Goal: Task Accomplishment & Management: Use online tool/utility

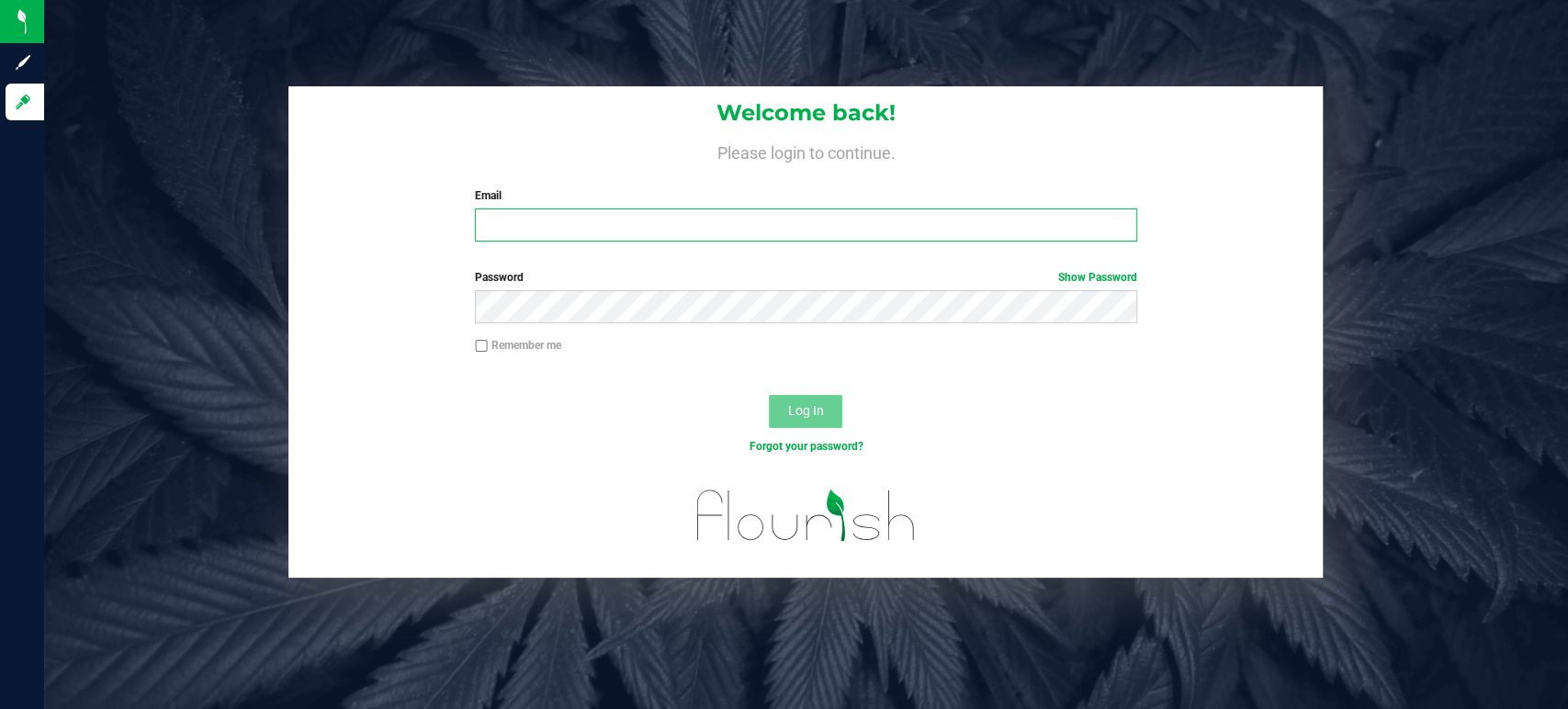
type input "[PERSON_NAME][EMAIL_ADDRESS][PERSON_NAME][DOMAIN_NAME]"
click at [801, 405] on span "Log In" at bounding box center [806, 410] width 36 height 14
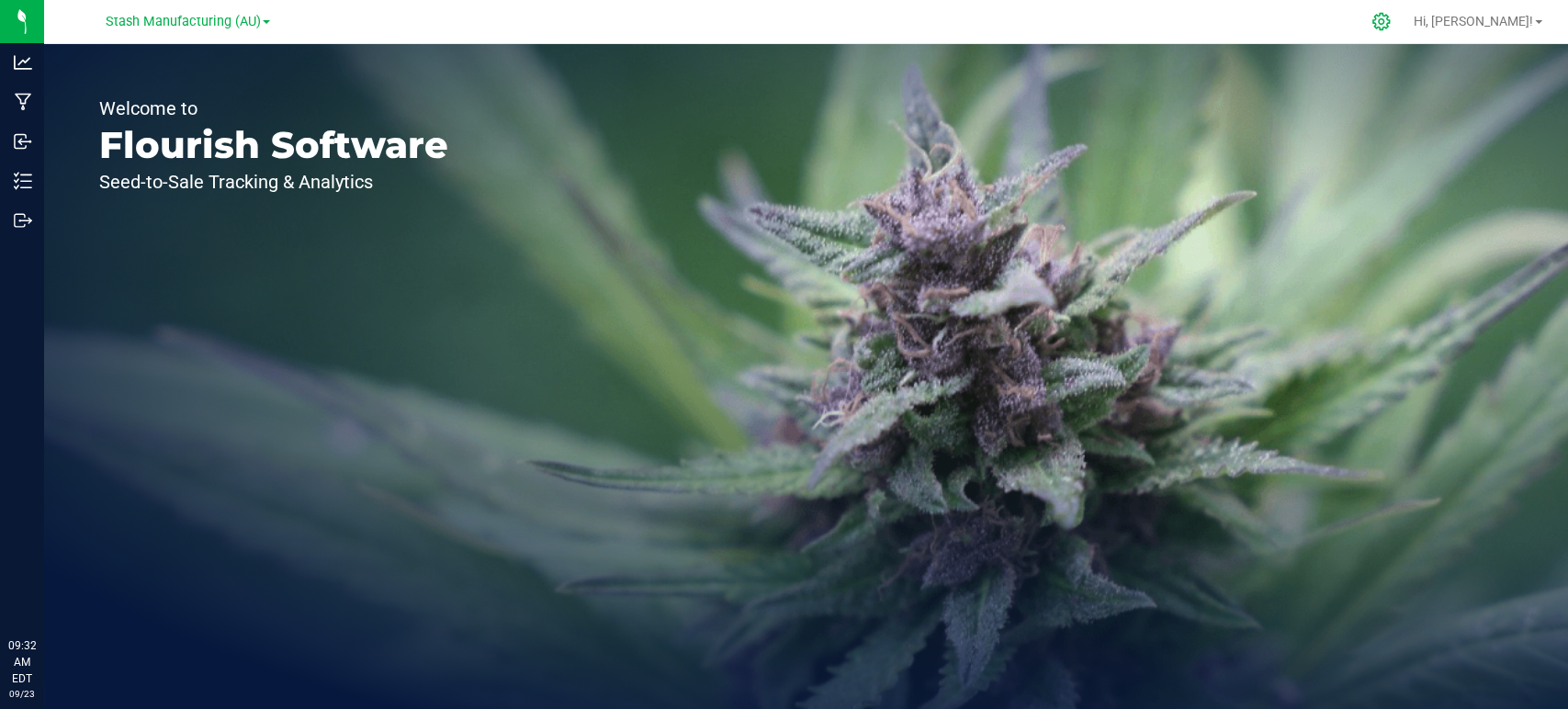
click at [1391, 24] on icon at bounding box center [1381, 22] width 19 height 19
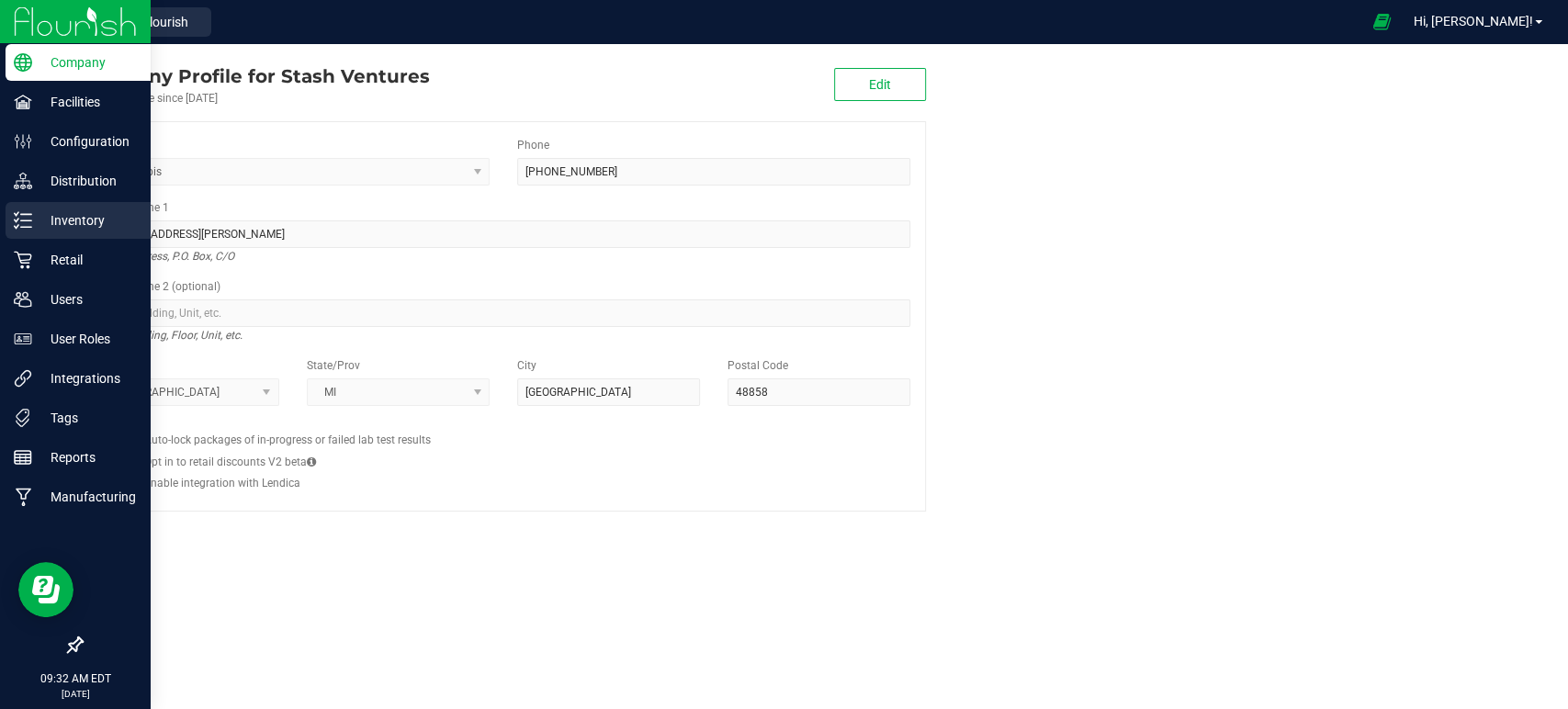
click at [75, 204] on div "Inventory" at bounding box center [78, 220] width 145 height 37
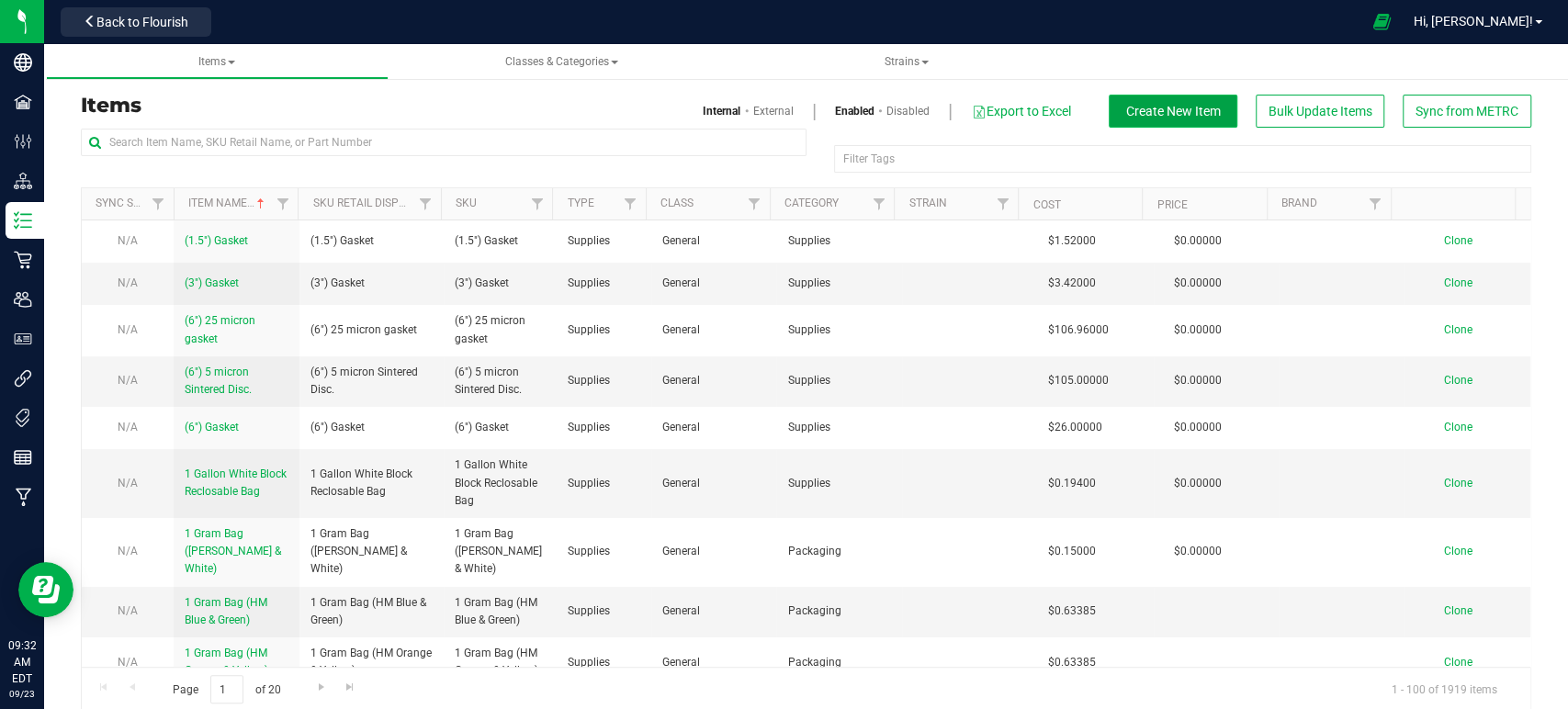
click at [1185, 116] on span "Create New Item" at bounding box center [1173, 110] width 94 height 14
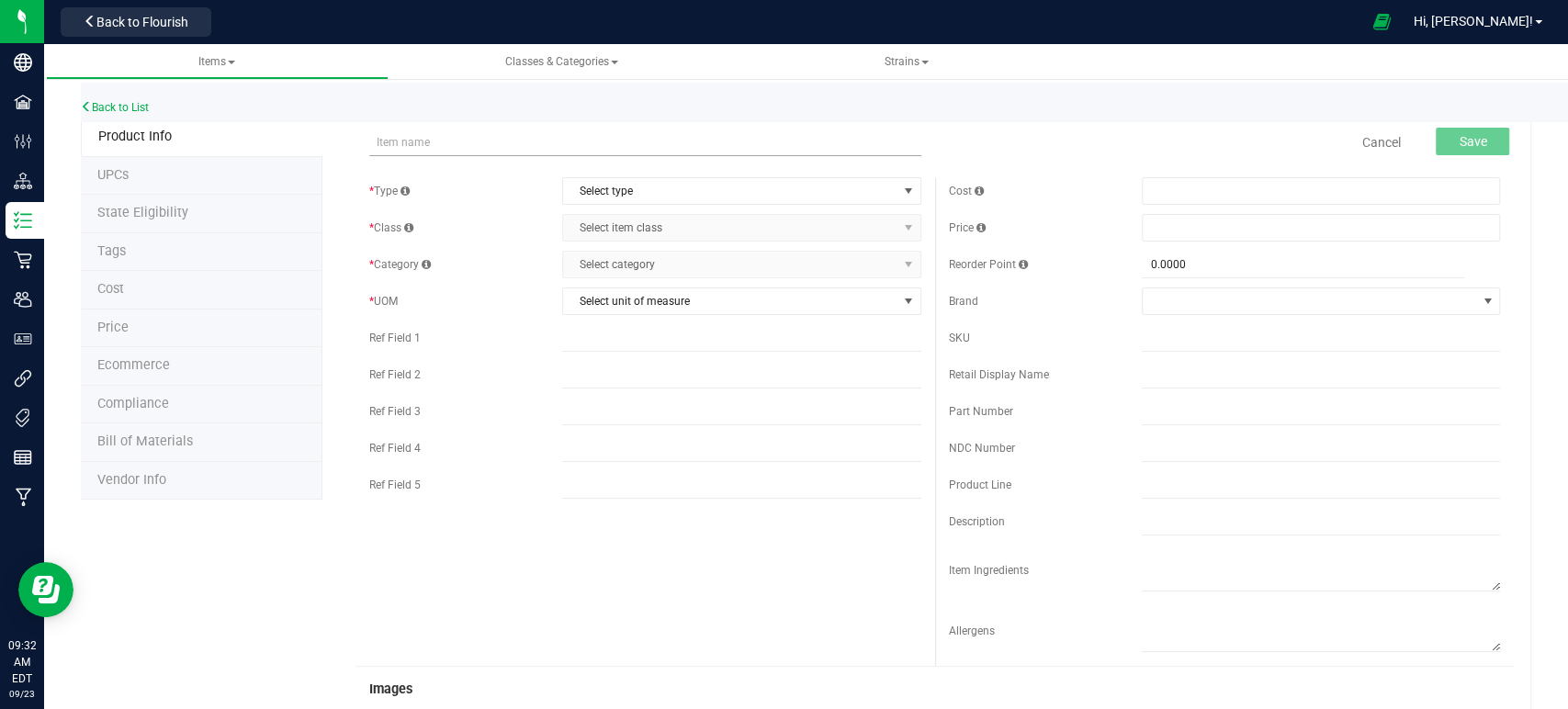
drag, startPoint x: 426, startPoint y: 147, endPoint x: 387, endPoint y: 149, distance: 39.1
click at [387, 148] on input "text" at bounding box center [645, 142] width 551 height 28
drag, startPoint x: 606, startPoint y: 136, endPoint x: 332, endPoint y: 144, distance: 274.1
click at [332, 144] on div "Sherb Cream Pie-0.7g PR 5pk-AU-HM Item name is available Cancel Save * Type Sel…" at bounding box center [927, 708] width 1209 height 1180
type input "Sherb Cream Pie-0.7g PR 5pk-AU-HM"
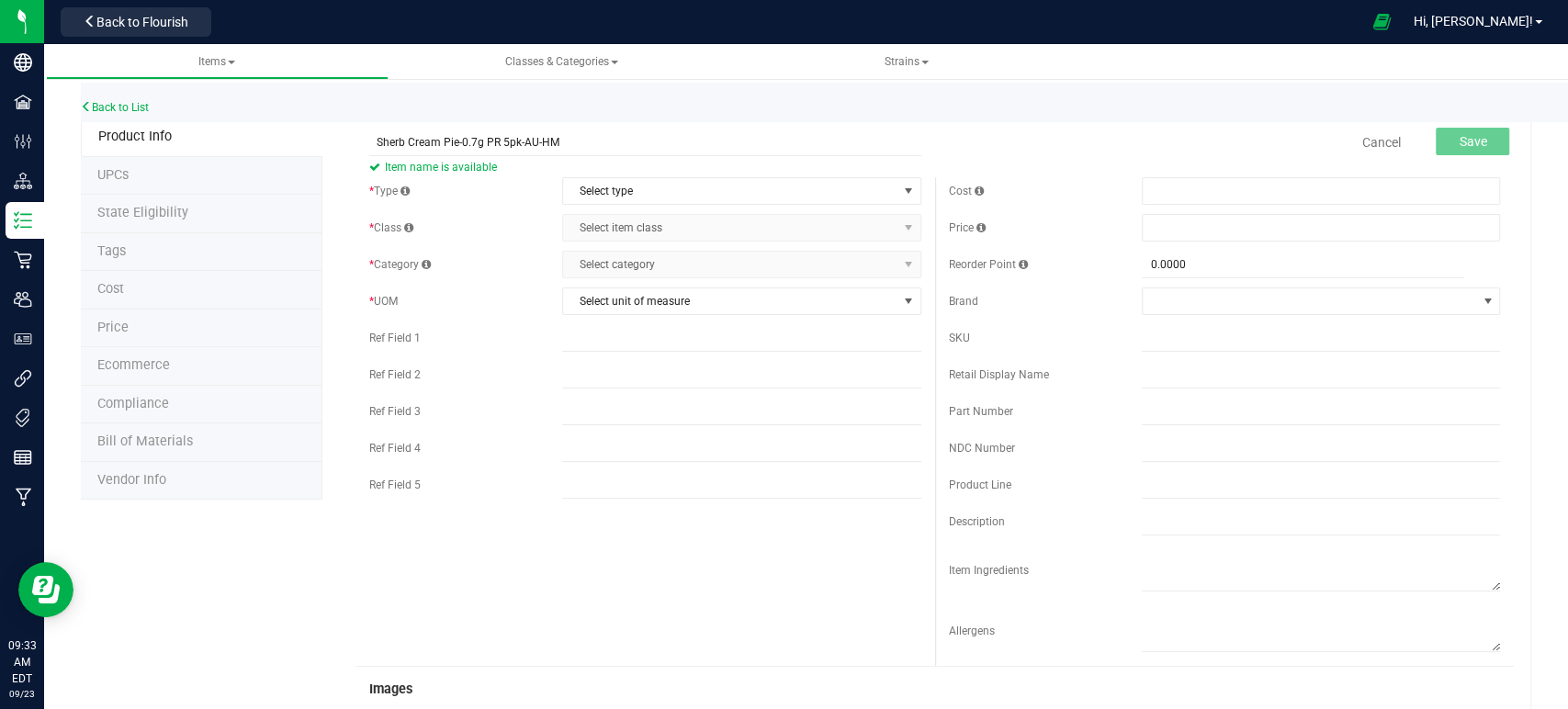
click at [1191, 320] on div "Cost Price Reorder Point 0.0000 0" at bounding box center [1224, 421] width 579 height 488
click at [1175, 332] on input "text" at bounding box center [1320, 338] width 358 height 28
paste input "Sherb Cream Pie-0.7g PR 5pk-AU-HM"
type input "Sherb Cream Pie-0.7g PR 5pk-AU-HM"
click at [606, 183] on span "Select type" at bounding box center [729, 190] width 333 height 26
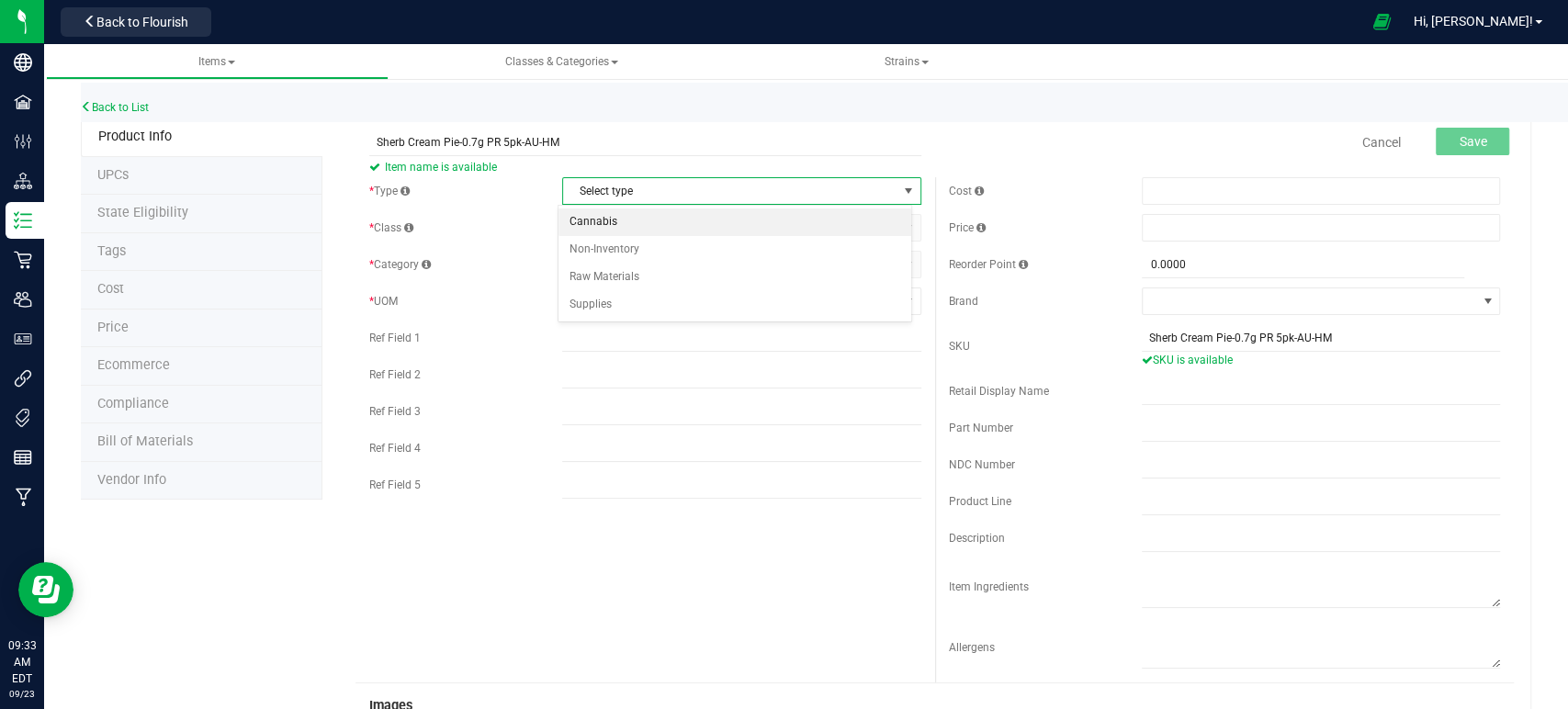
click at [609, 223] on li "Cannabis" at bounding box center [735, 222] width 353 height 28
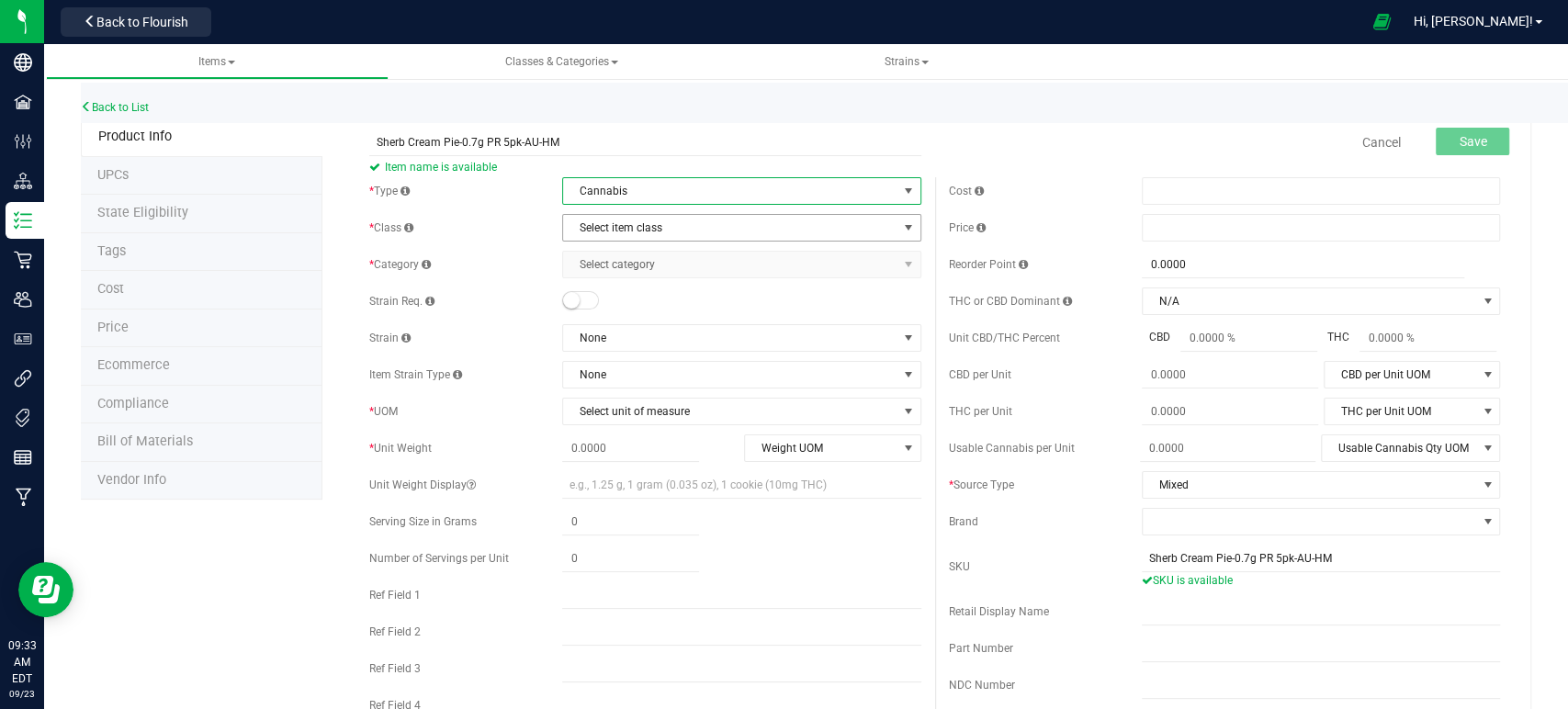
click at [640, 226] on span "Select item class" at bounding box center [729, 227] width 333 height 26
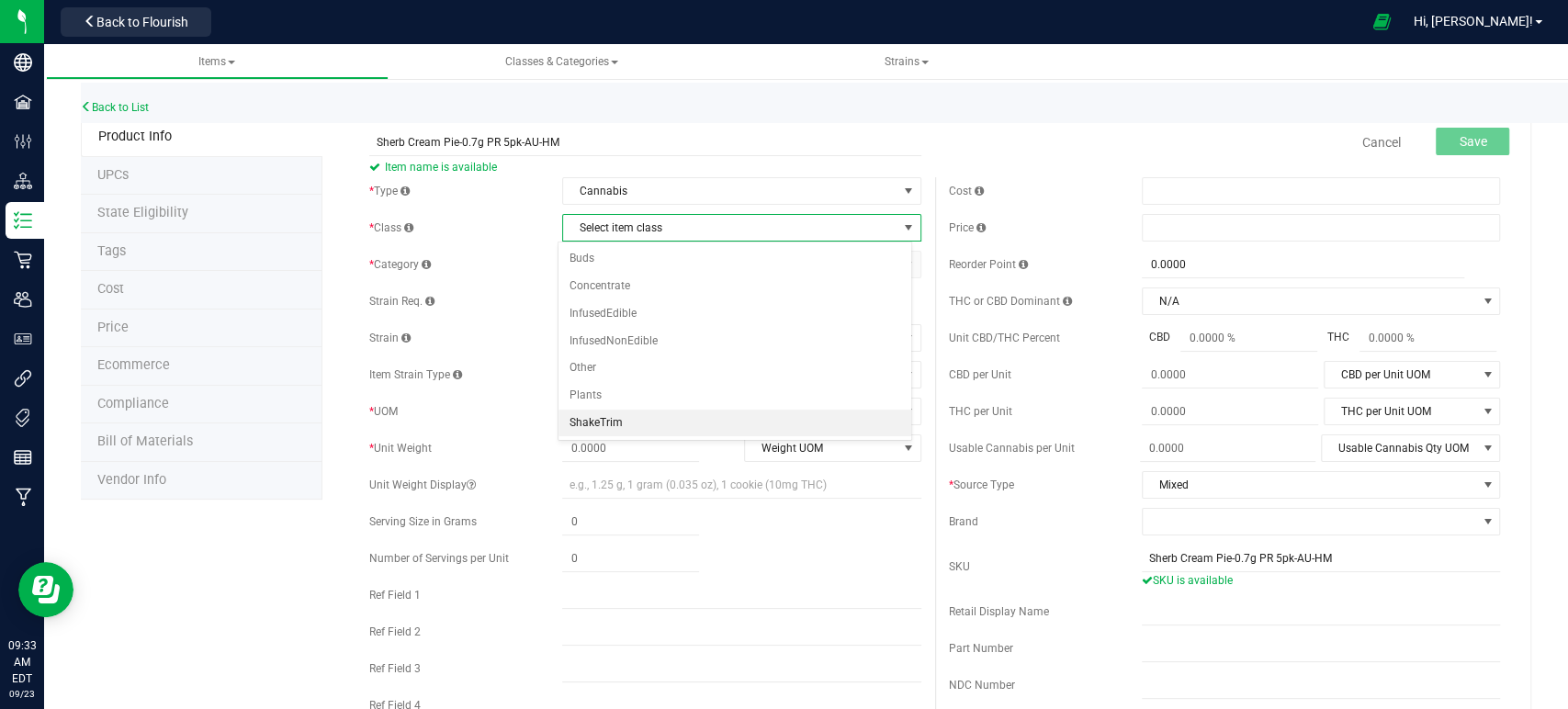
click at [595, 424] on li "ShakeTrim" at bounding box center [735, 423] width 353 height 28
click at [625, 265] on span "Select category" at bounding box center [729, 264] width 333 height 26
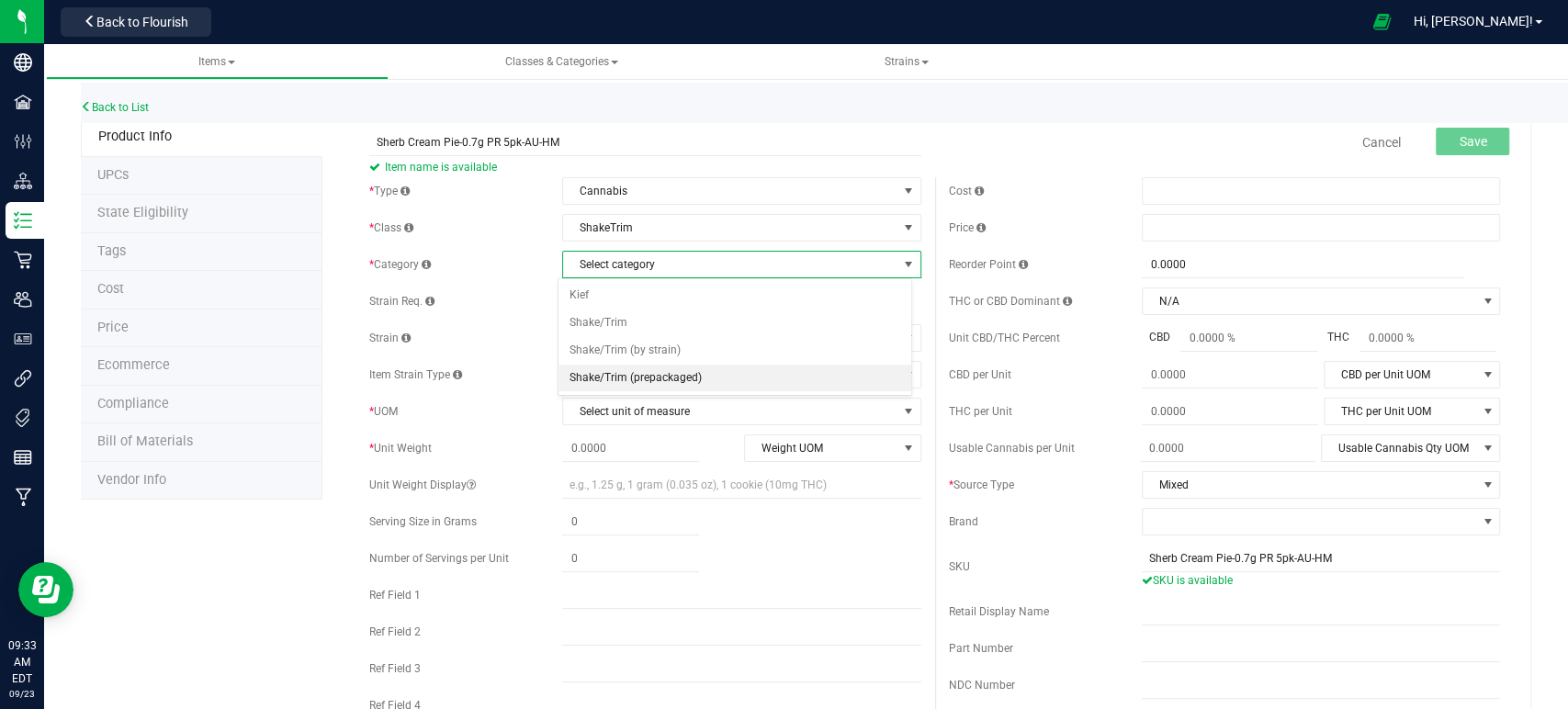
click at [665, 372] on li "Shake/Trim (prepackaged)" at bounding box center [735, 378] width 353 height 28
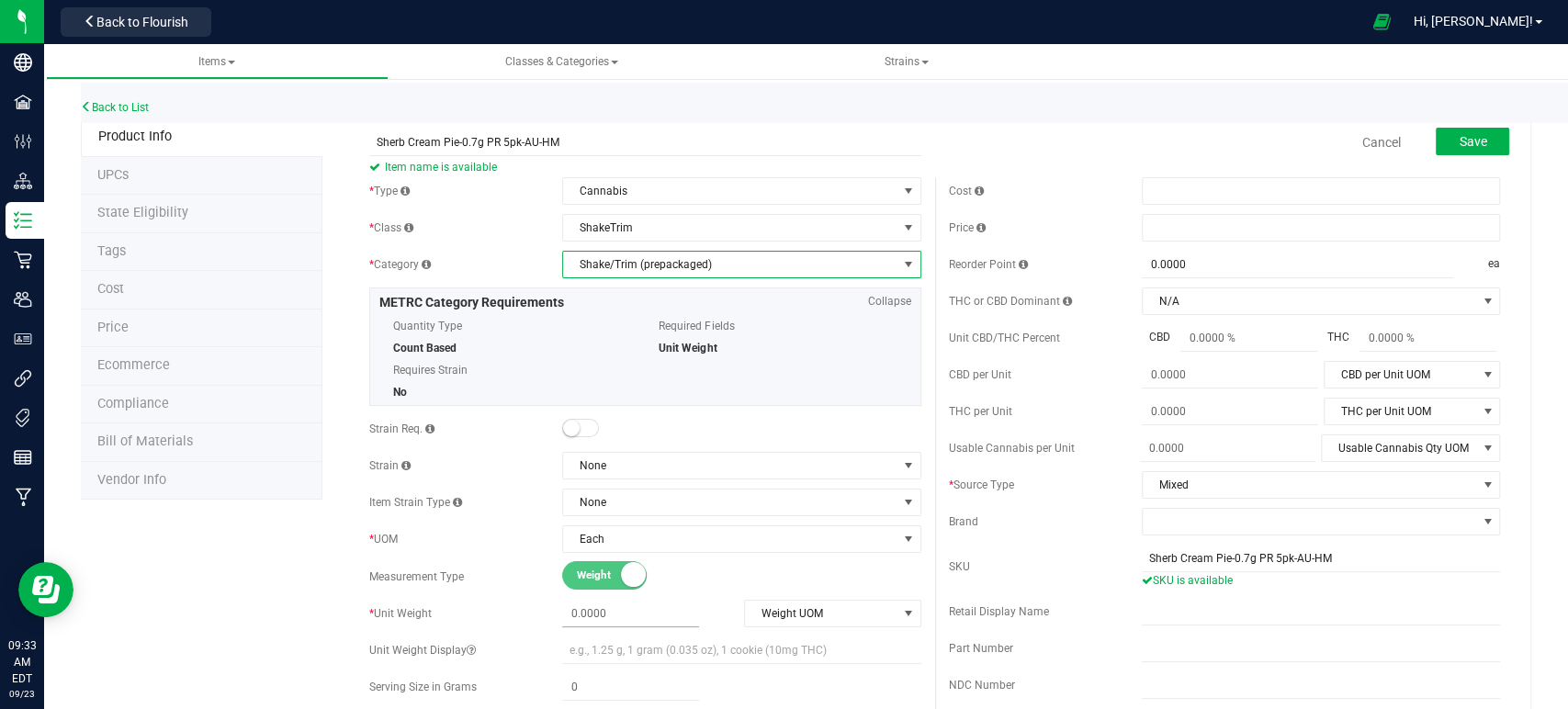
click at [602, 616] on span at bounding box center [631, 614] width 137 height 27
type input "3.5"
type input "3.5000"
click at [1349, 181] on span at bounding box center [1320, 190] width 358 height 28
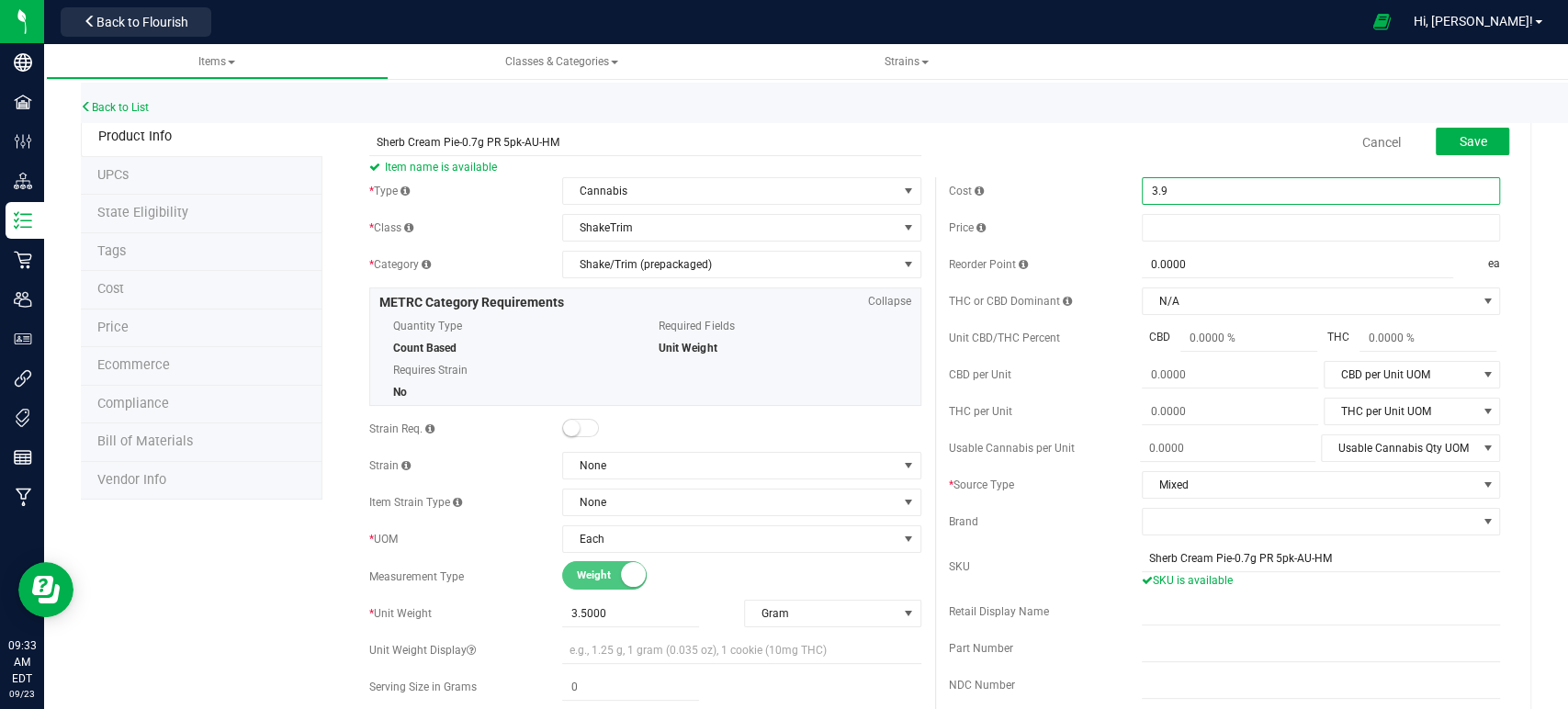
type input "3.92"
type input "$3.92000"
click at [1085, 182] on div "Cost $3.92000 3.92" at bounding box center [1224, 190] width 551 height 28
click at [1471, 134] on button "Save" at bounding box center [1472, 141] width 73 height 28
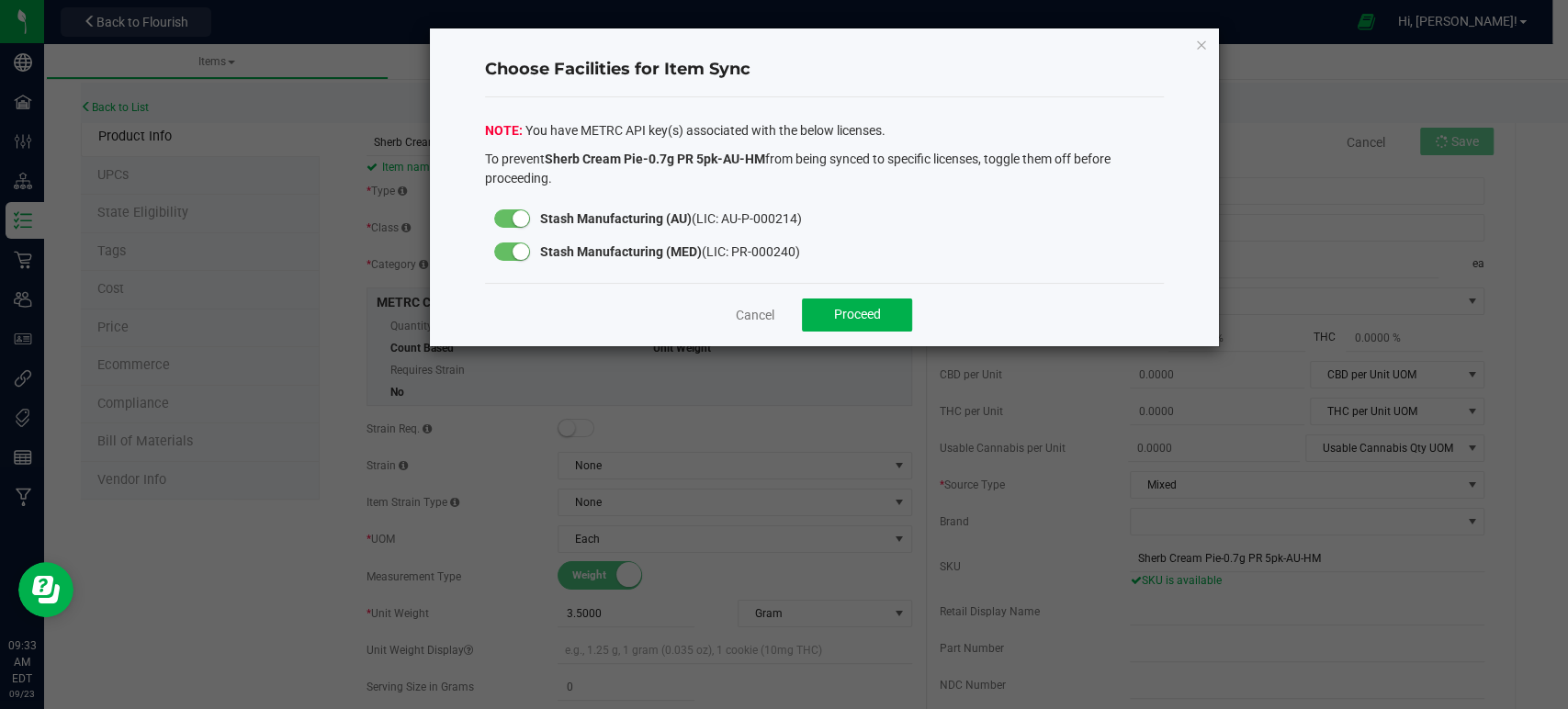
click at [507, 246] on div at bounding box center [512, 251] width 37 height 18
click at [849, 312] on span "Proceed" at bounding box center [857, 313] width 47 height 14
